Goal: Answer question/provide support: Share knowledge or assist other users

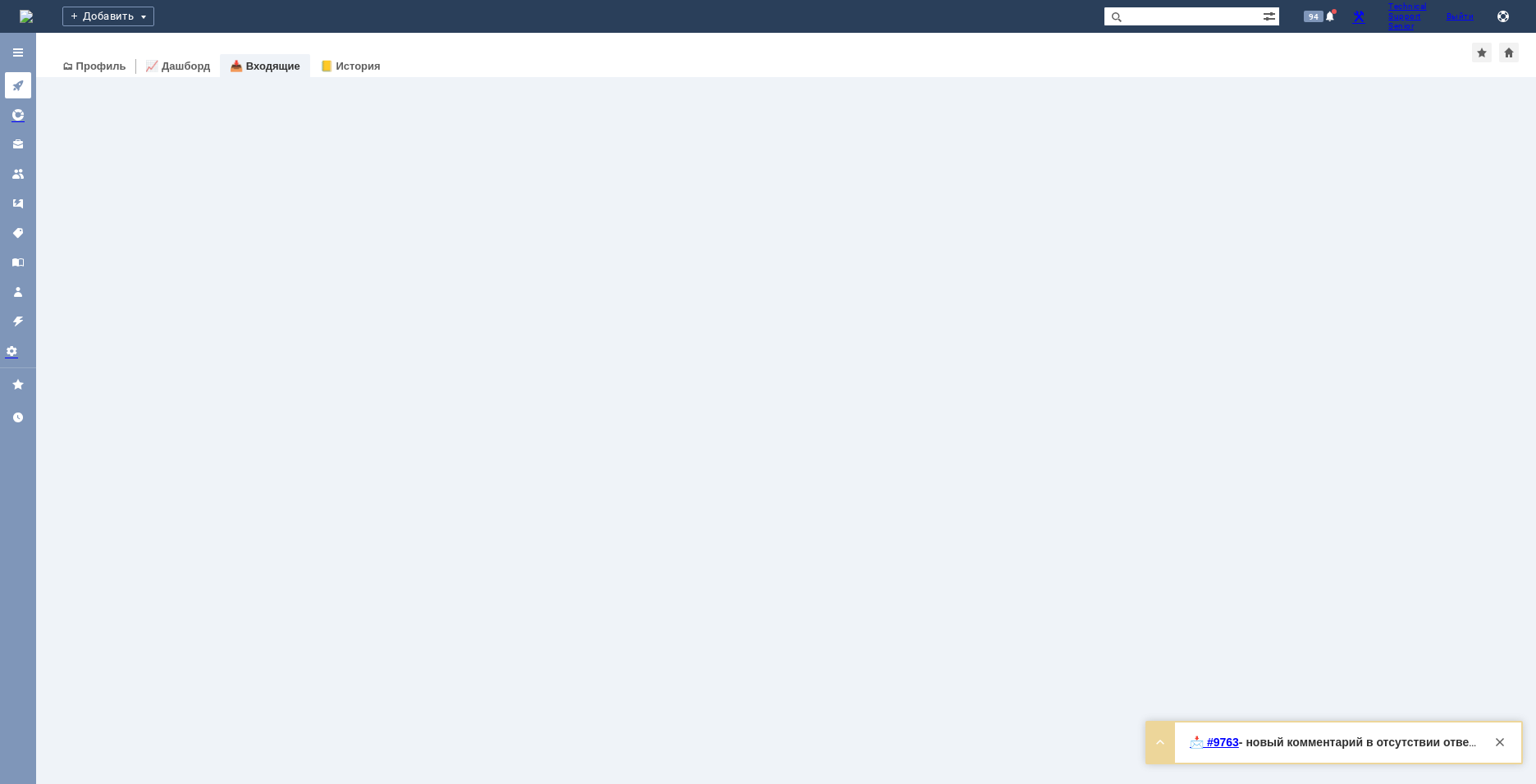
click at [18, 90] on icon at bounding box center [18, 86] width 11 height 11
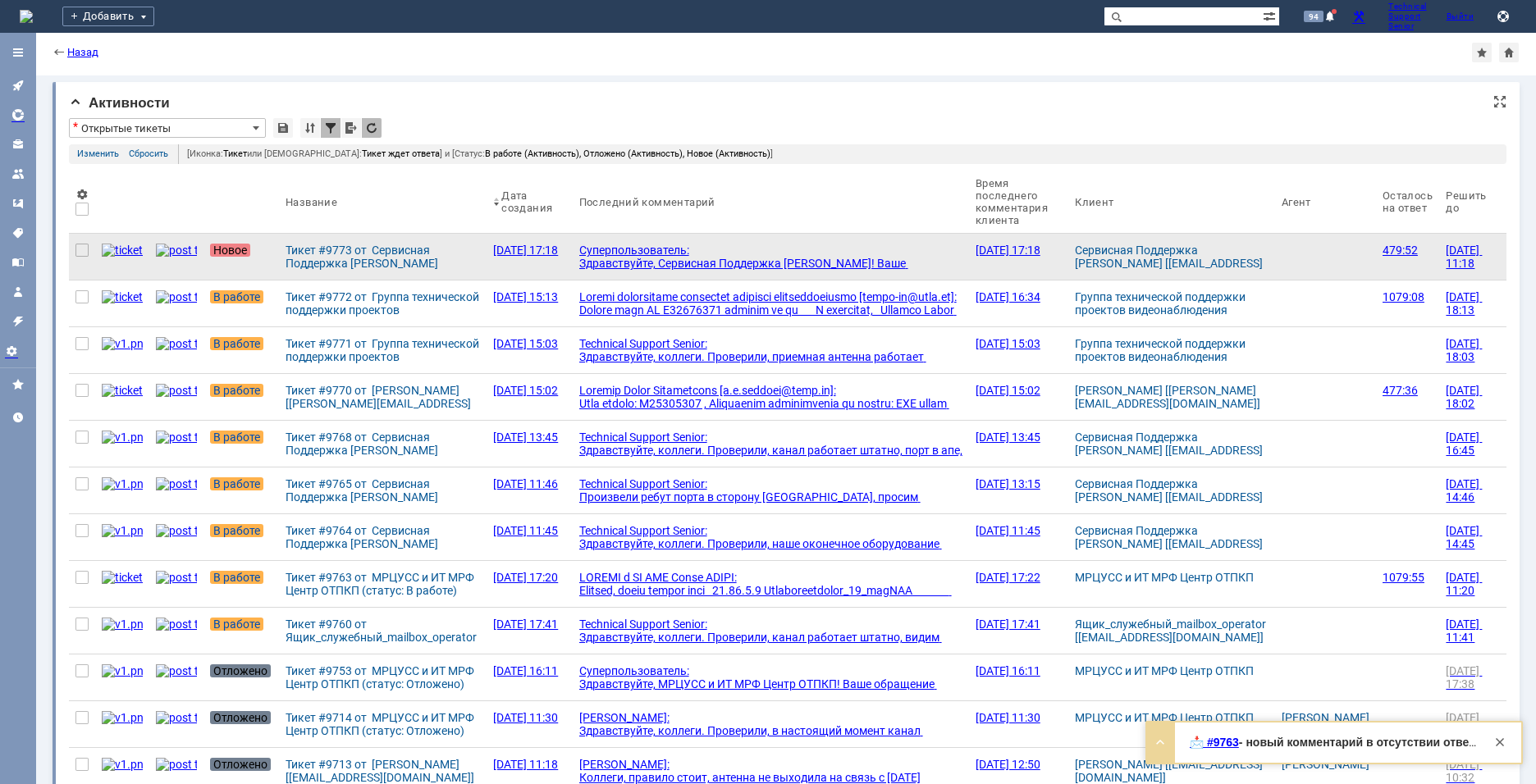
click at [597, 259] on div "Суперпользователь: Здравствуйте, Сервисная Поддержка [PERSON_NAME]! Ваше обраще…" at bounding box center [770, 276] width 383 height 66
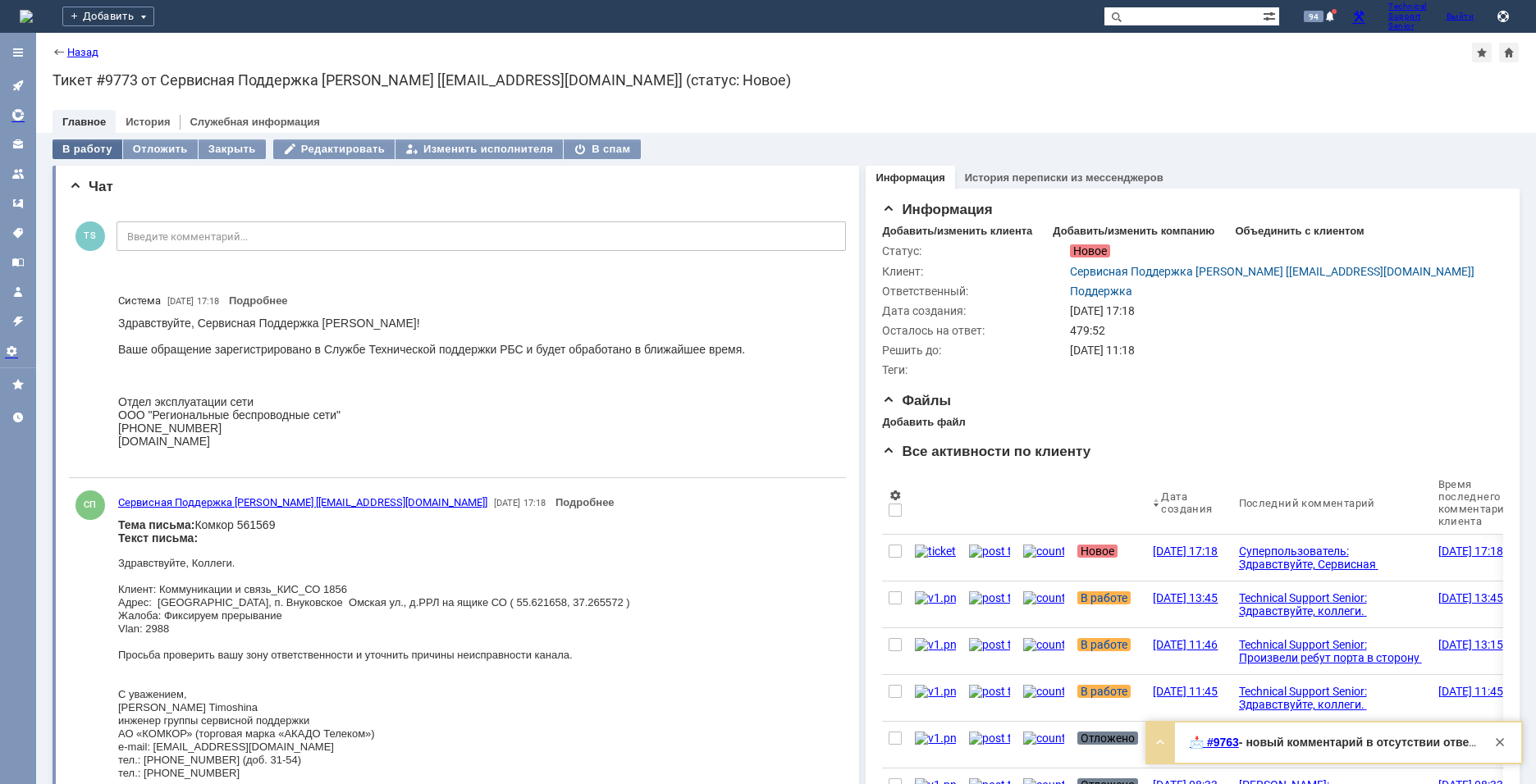
click at [87, 151] on div "В работу" at bounding box center [88, 149] width 70 height 19
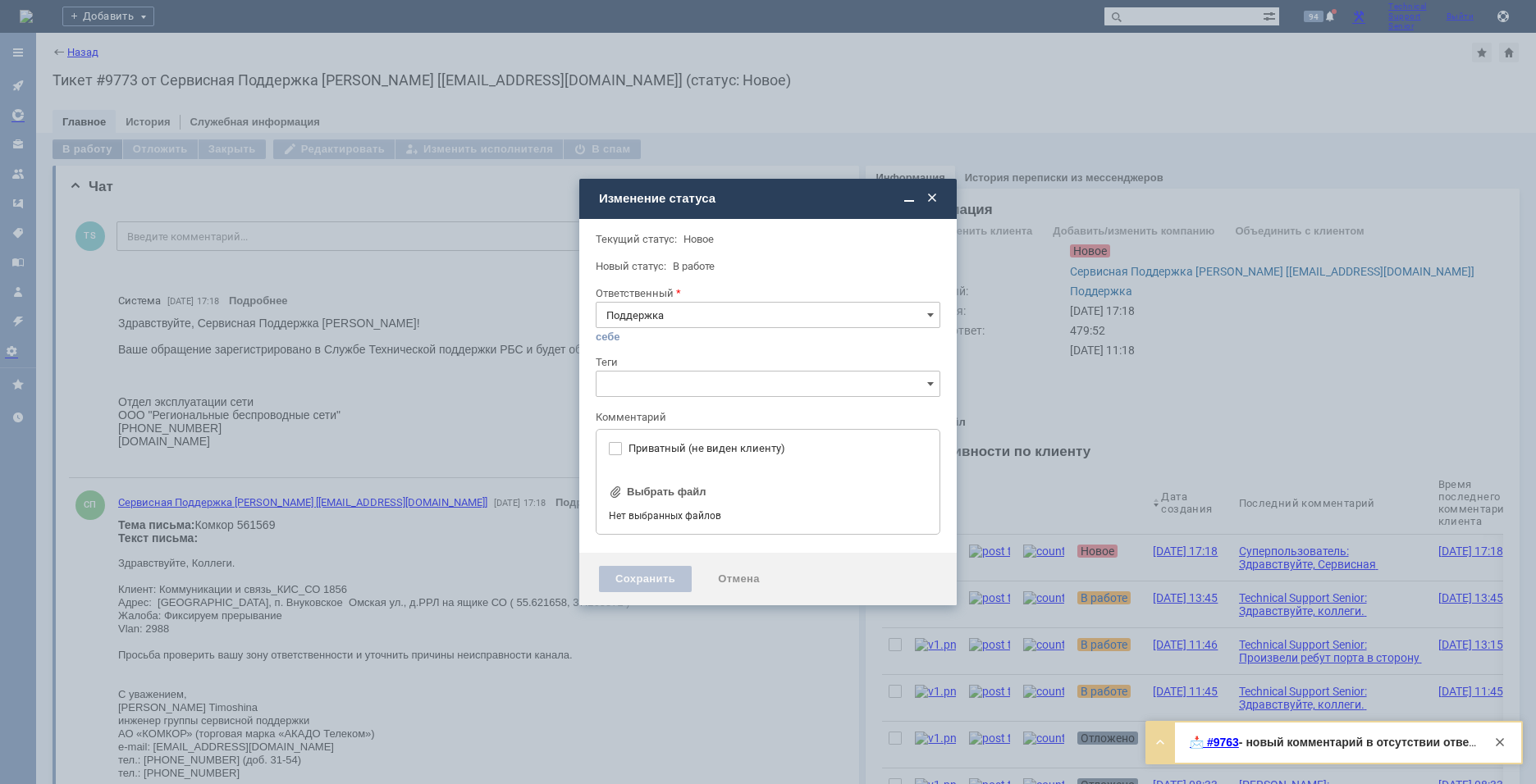
type input "[не указано]"
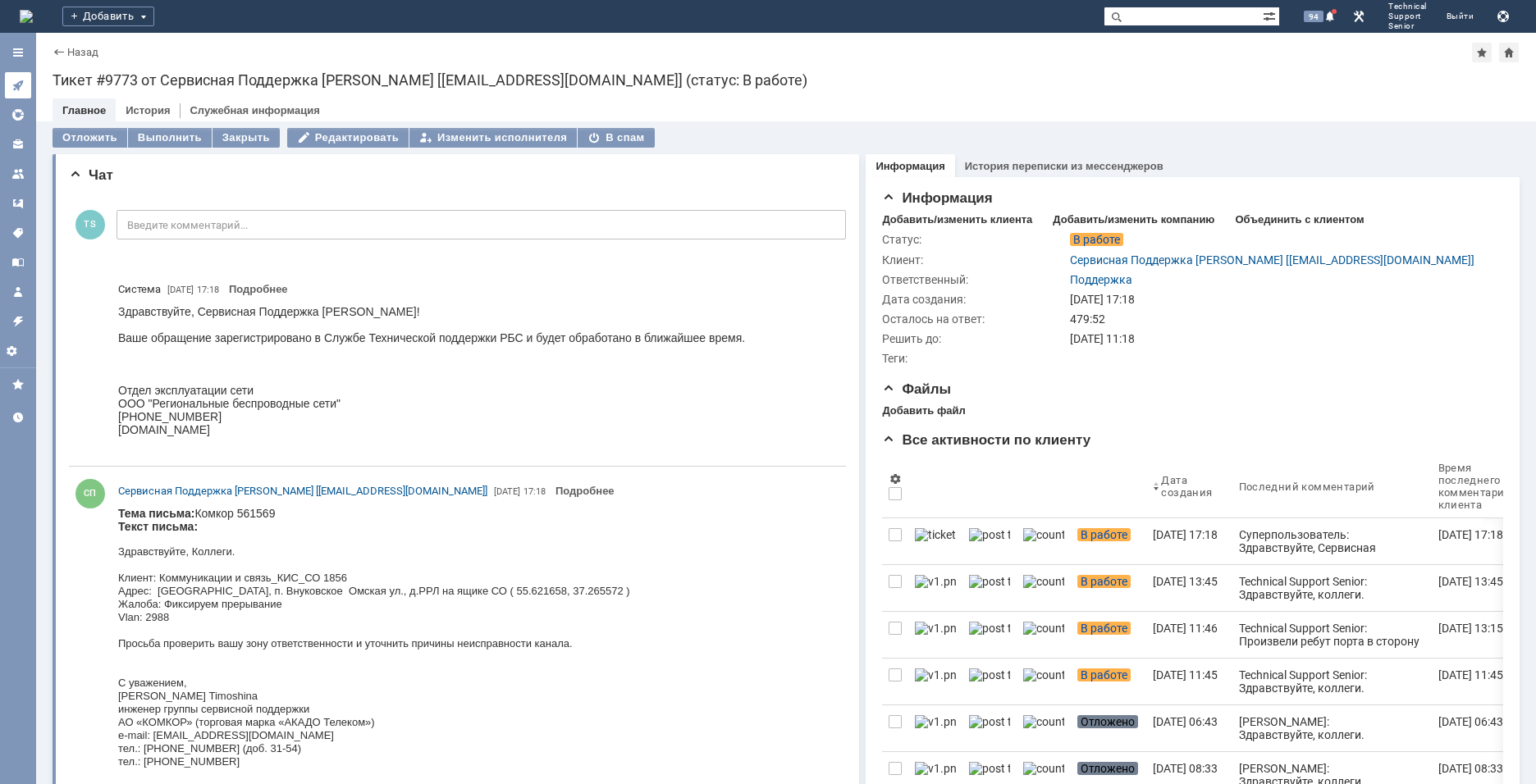
click at [14, 91] on div at bounding box center [18, 85] width 13 height 13
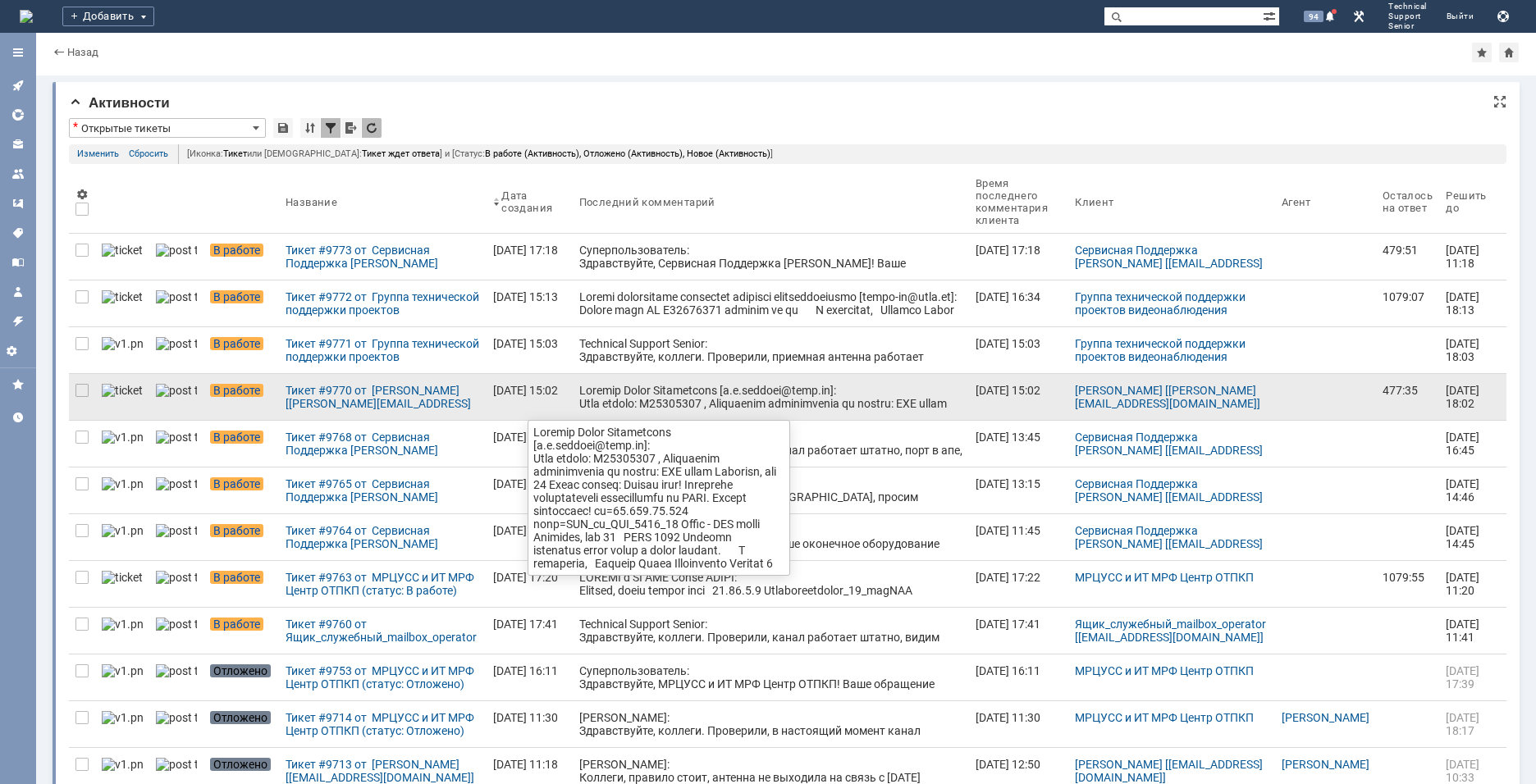
click at [593, 403] on div at bounding box center [770, 456] width 383 height 144
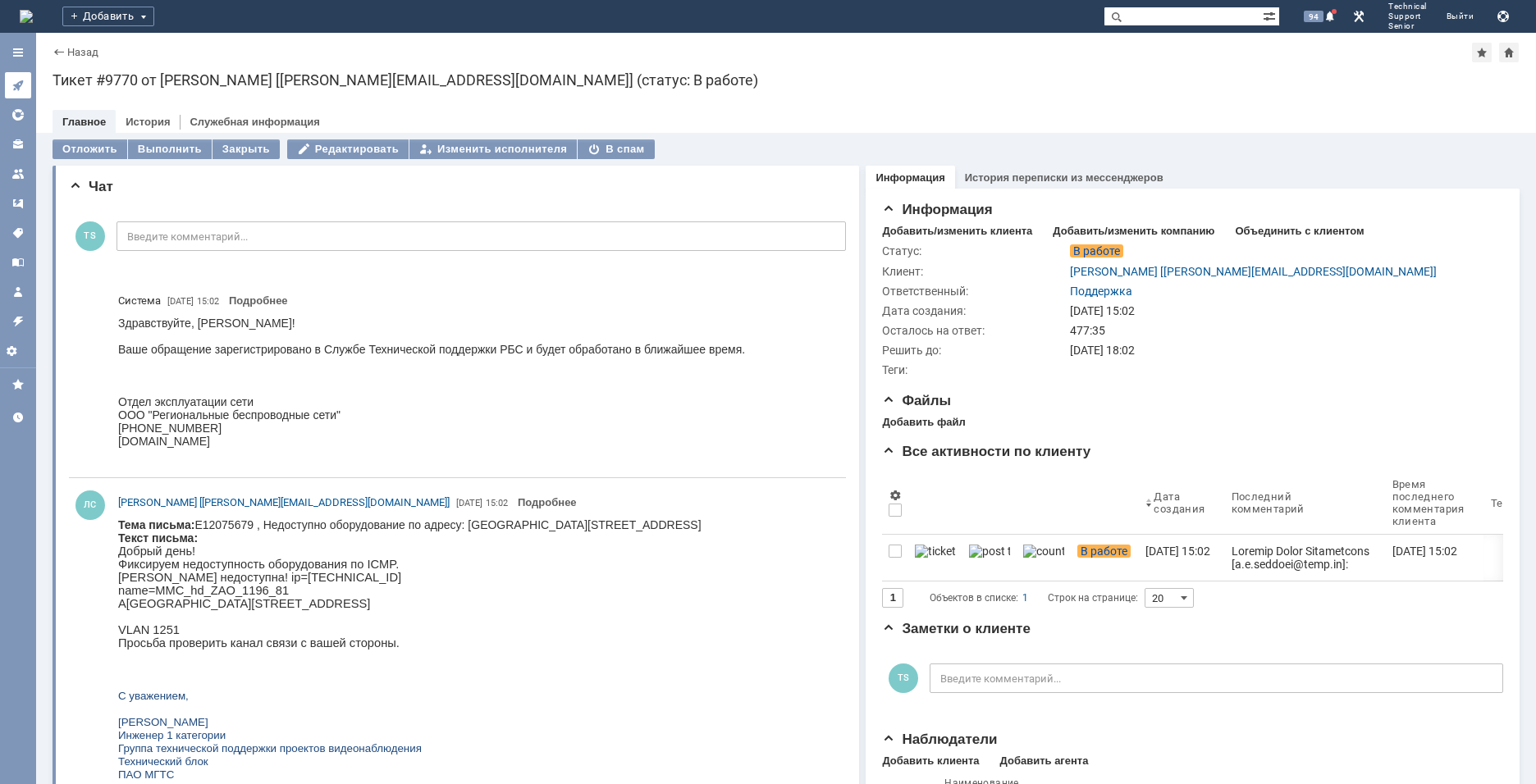
click at [23, 78] on link at bounding box center [18, 85] width 26 height 26
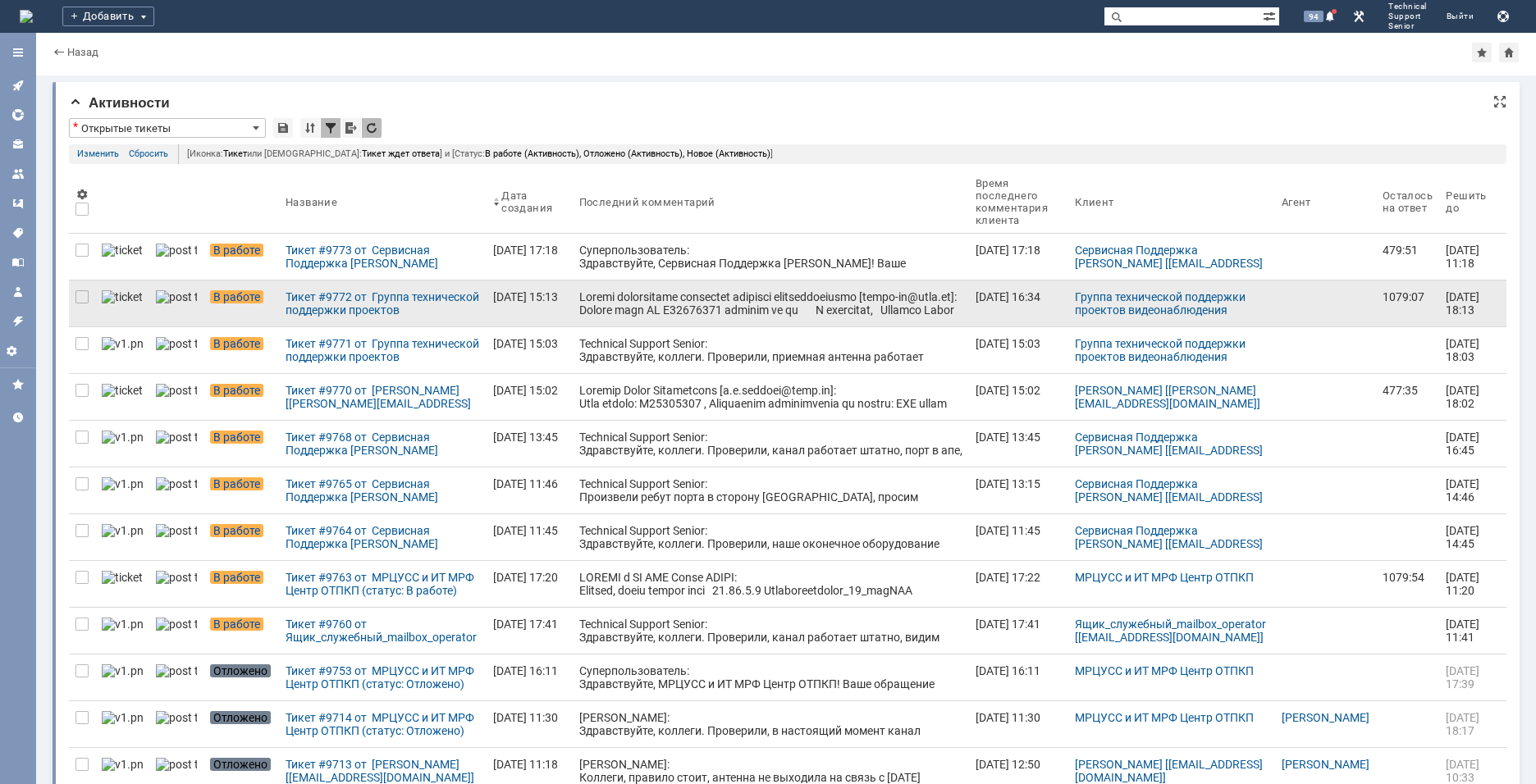
click at [599, 302] on div at bounding box center [770, 440] width 383 height 302
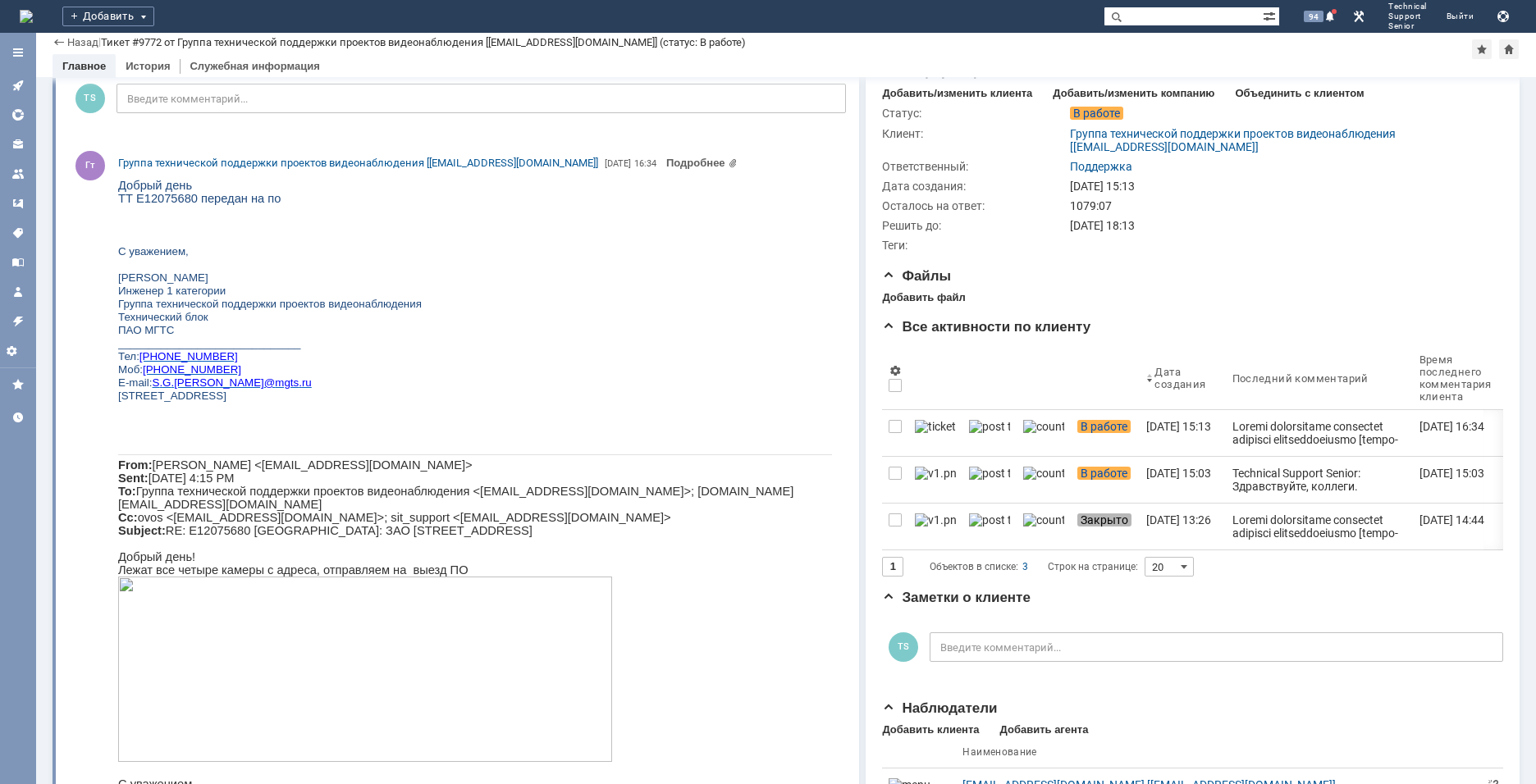
scroll to position [246, 0]
